Goal: Task Accomplishment & Management: Manage account settings

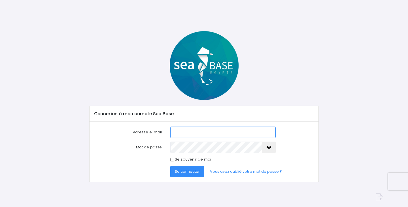
type input "nathalie@redseabase.com"
click at [190, 171] on span "Se connecter" at bounding box center [187, 171] width 25 height 5
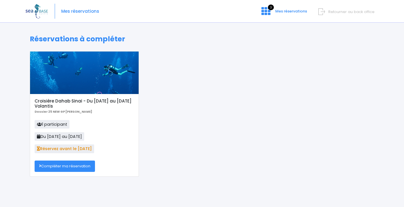
click at [92, 165] on link "Compléter ma réservation" at bounding box center [65, 166] width 60 height 11
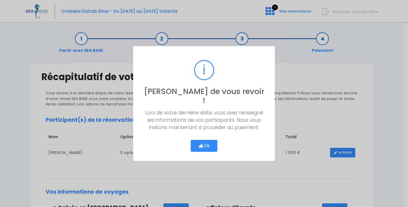
click at [198, 140] on button "Ok" at bounding box center [204, 146] width 27 height 12
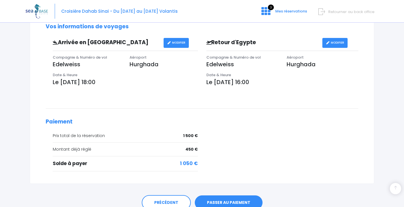
scroll to position [191, 0]
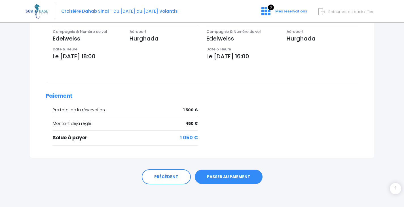
click at [232, 174] on link "PASSER AU PAIEMENT" at bounding box center [229, 177] width 68 height 15
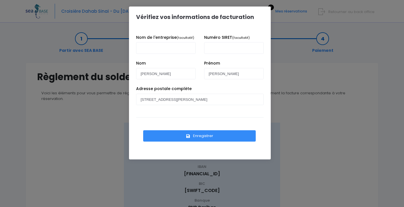
click at [219, 137] on button "Enregistrer" at bounding box center [199, 135] width 113 height 11
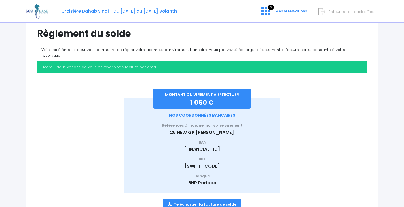
scroll to position [64, 0]
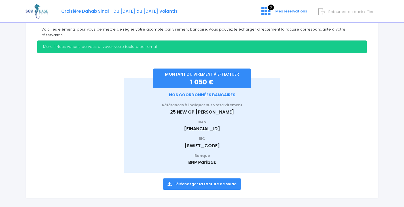
click at [215, 179] on link "Télécharger la facture de solde" at bounding box center [202, 184] width 78 height 11
click at [368, 12] on span "Retourner au back office" at bounding box center [351, 11] width 46 height 5
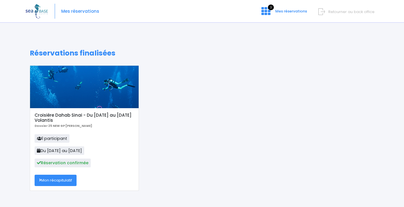
click at [67, 179] on link "Mon récapitulatif" at bounding box center [56, 180] width 42 height 11
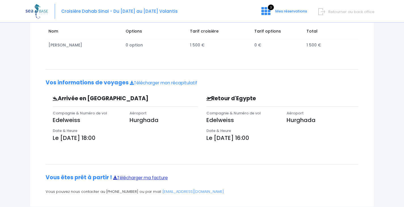
scroll to position [120, 0]
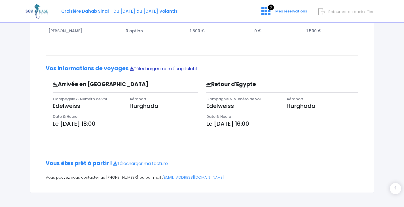
click at [175, 69] on link "Télécharger mon récapitulatif" at bounding box center [163, 69] width 67 height 6
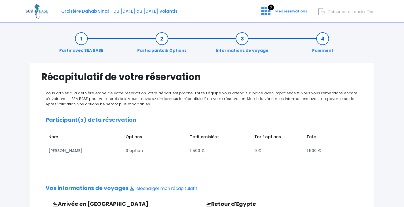
click at [358, 12] on span "Retourner au back office" at bounding box center [351, 11] width 46 height 5
